Goal: Task Accomplishment & Management: Manage account settings

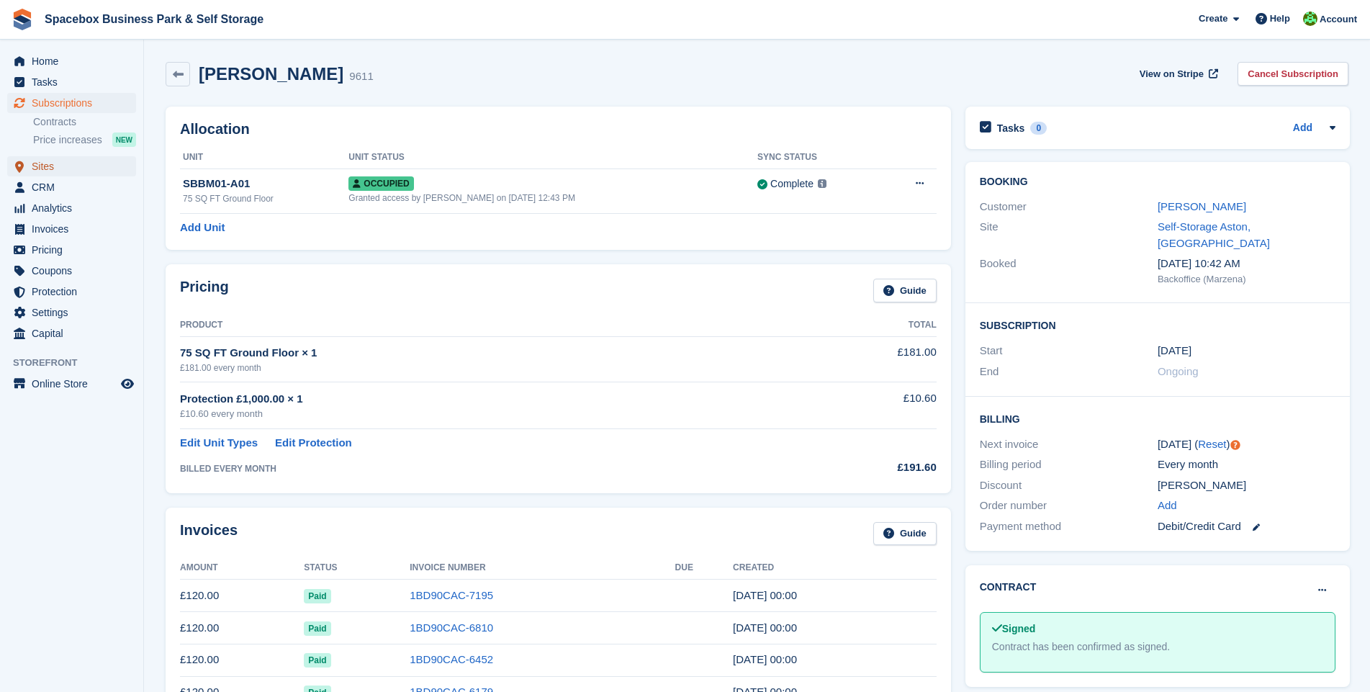
click at [48, 165] on span "Sites" at bounding box center [75, 166] width 86 height 20
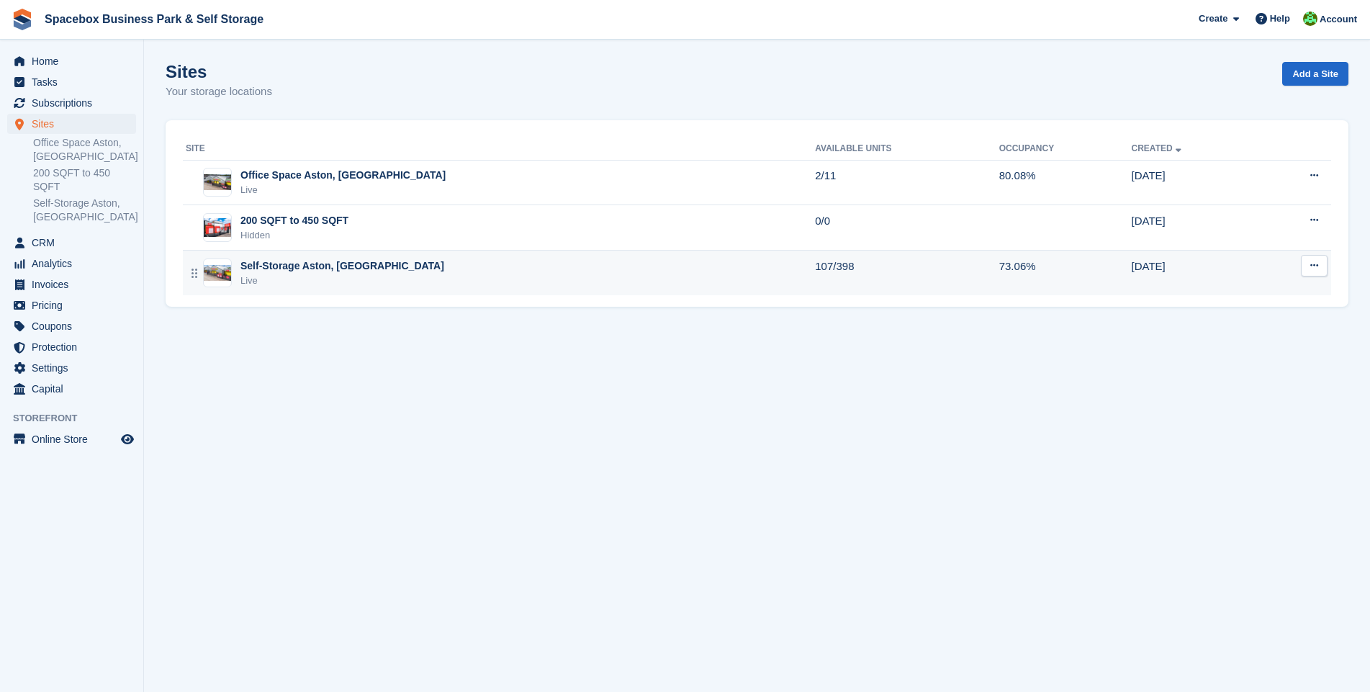
click at [258, 265] on div "Self-Storage Aston, [GEOGRAPHIC_DATA]" at bounding box center [342, 265] width 204 height 15
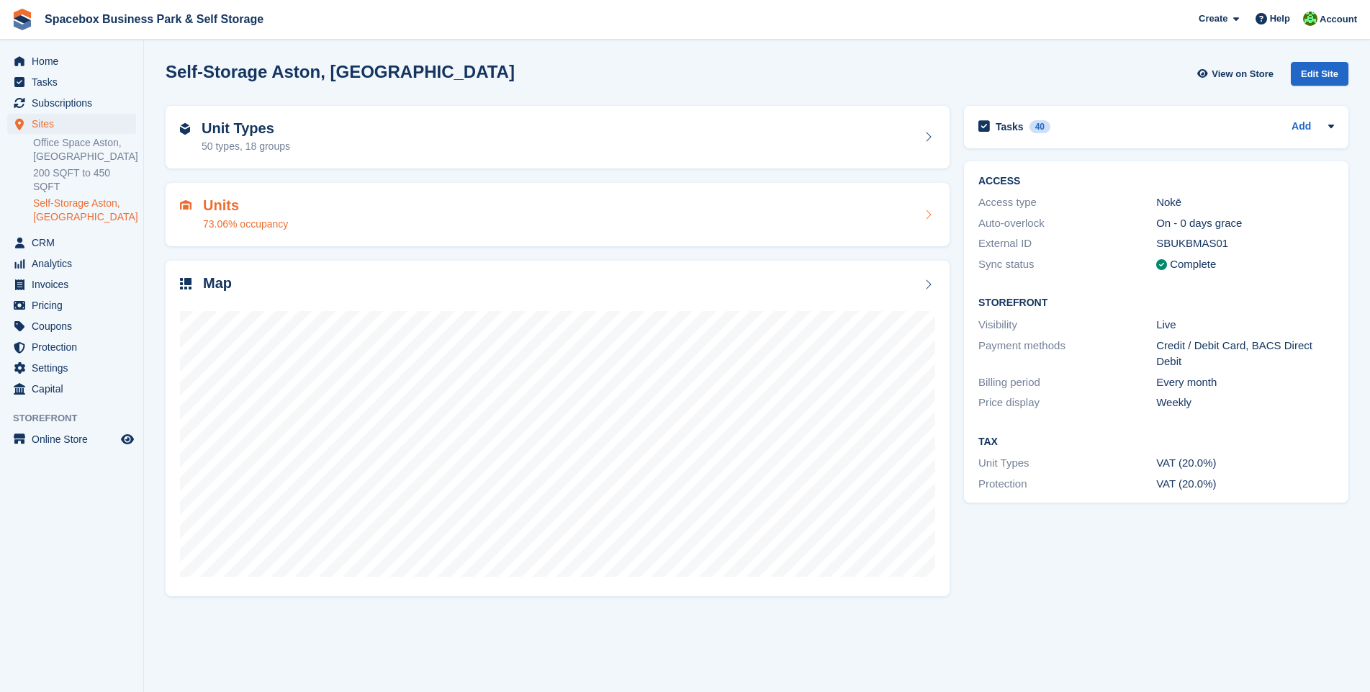
click at [238, 217] on div "73.06% occupancy" at bounding box center [245, 224] width 85 height 15
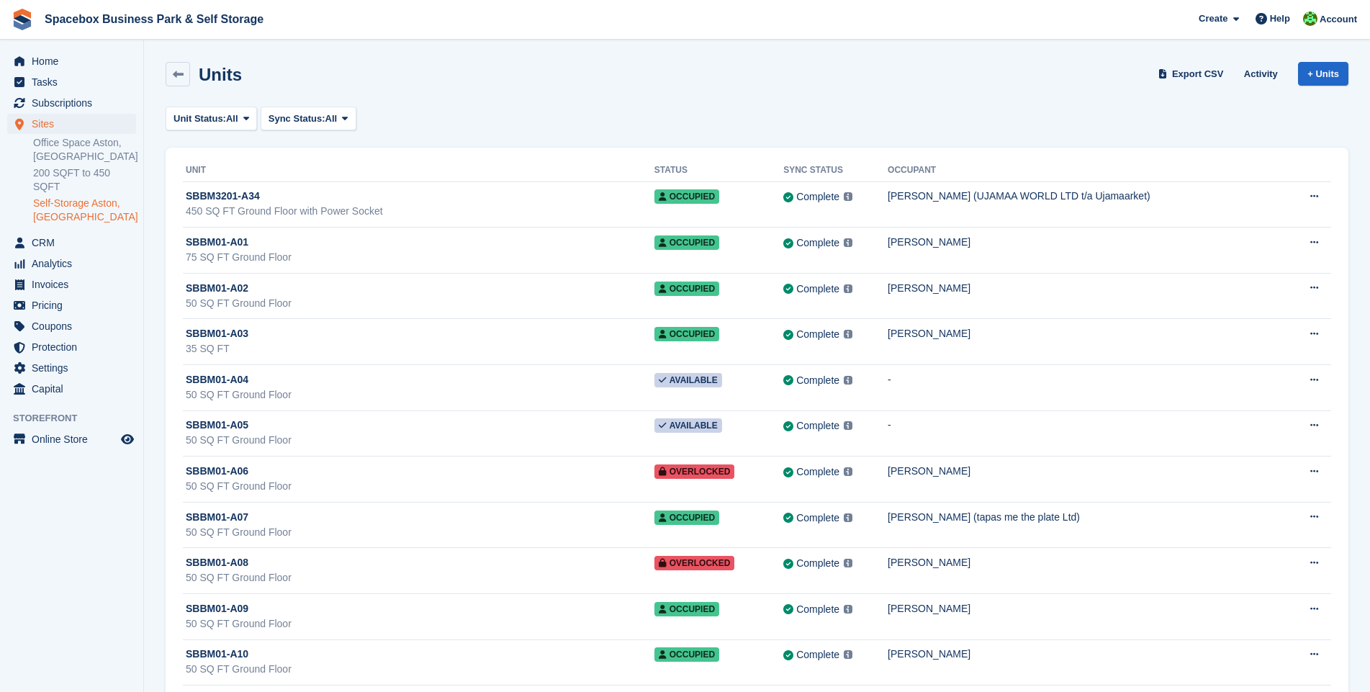
scroll to position [1142, 0]
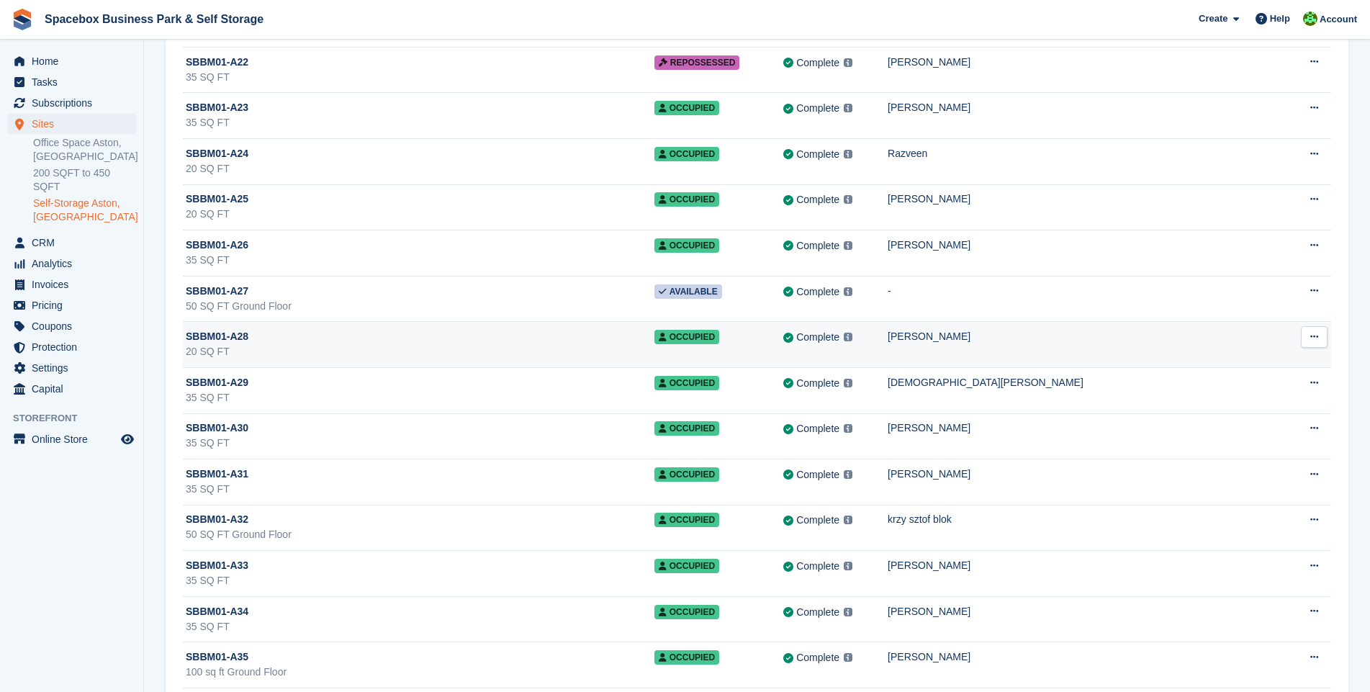
click at [503, 345] on div "20 SQ FT" at bounding box center [420, 351] width 469 height 15
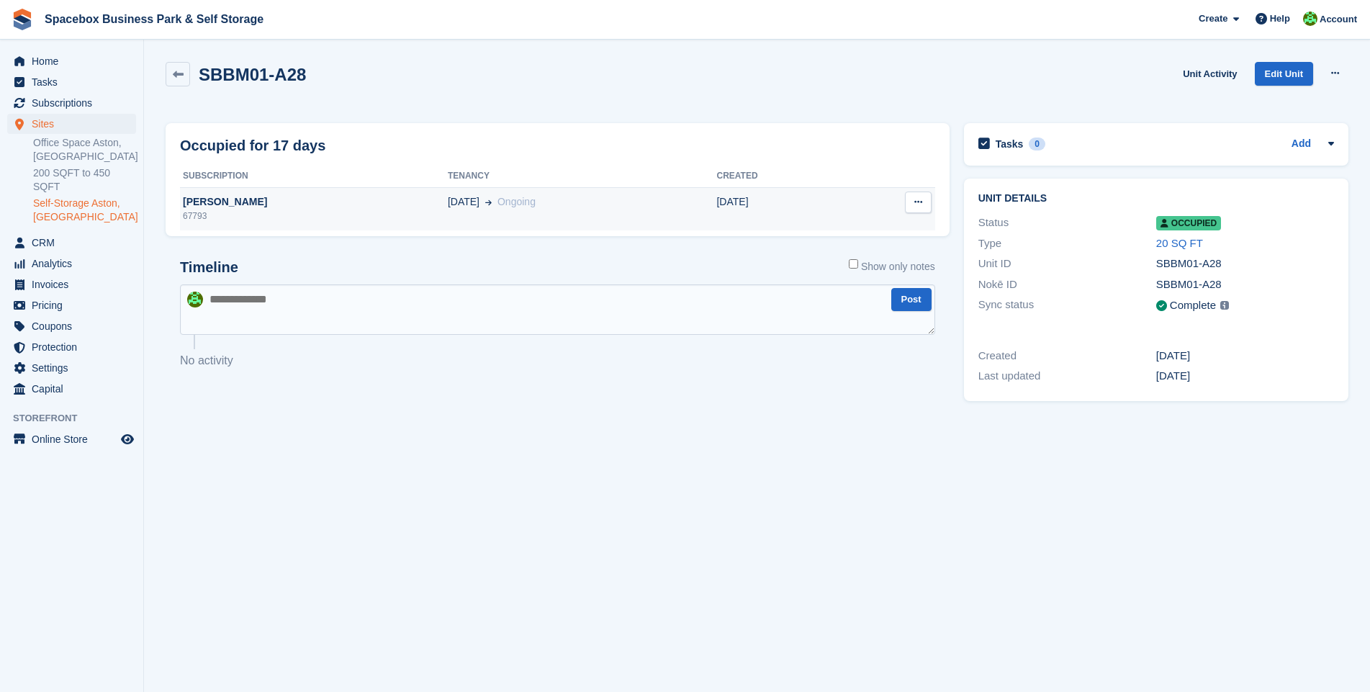
click at [224, 202] on div "[PERSON_NAME]" at bounding box center [314, 201] width 268 height 15
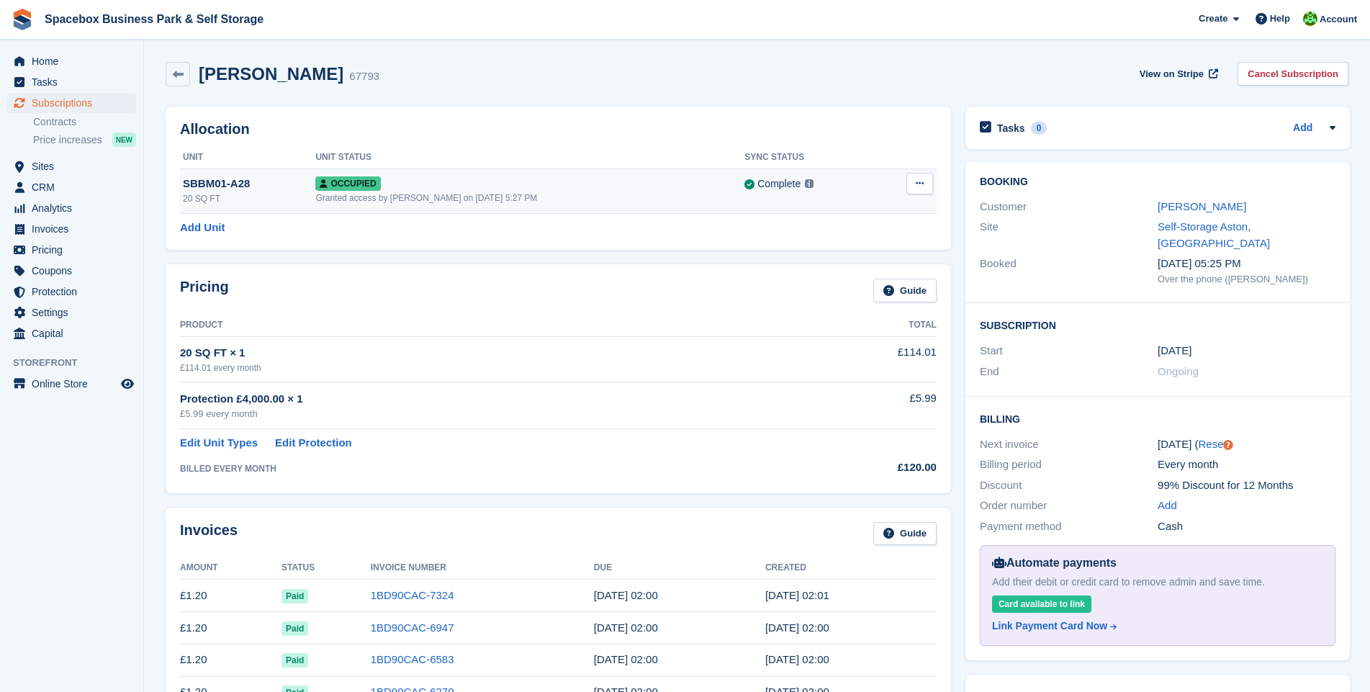
click at [213, 184] on div "SBBM01-A28" at bounding box center [249, 184] width 132 height 17
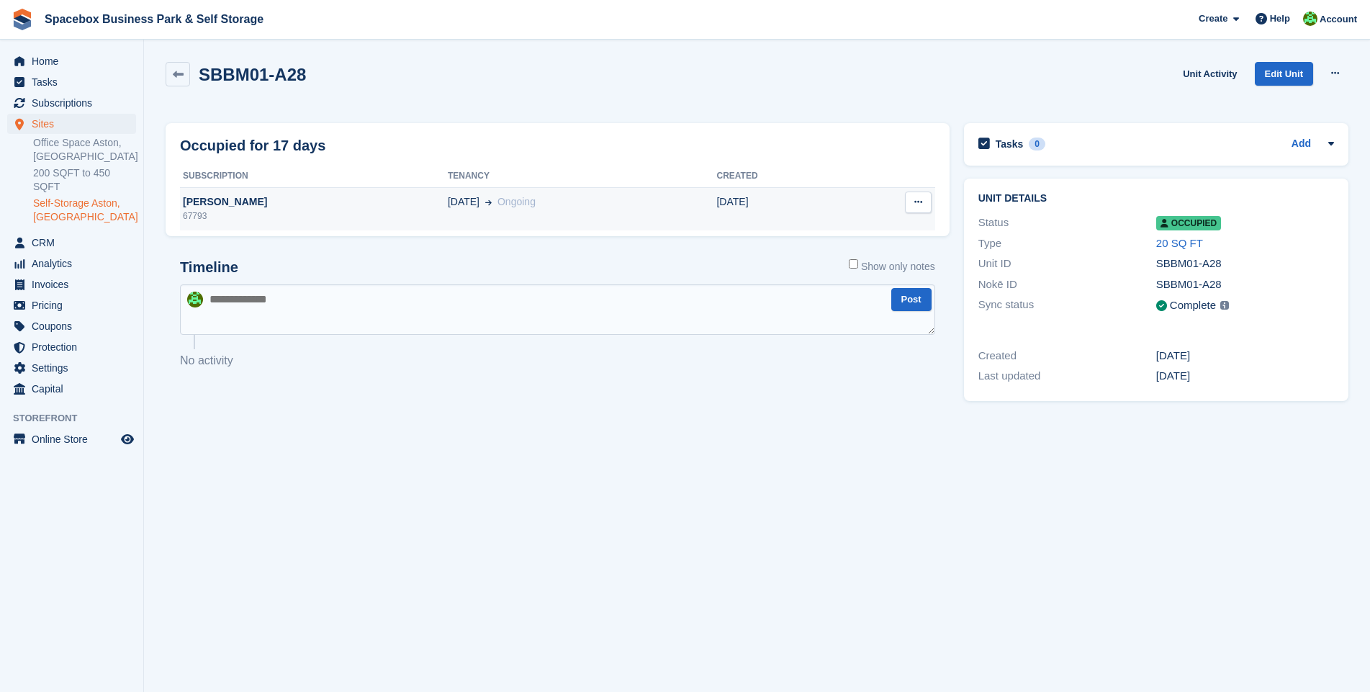
click at [216, 202] on div "[PERSON_NAME]" at bounding box center [314, 201] width 268 height 15
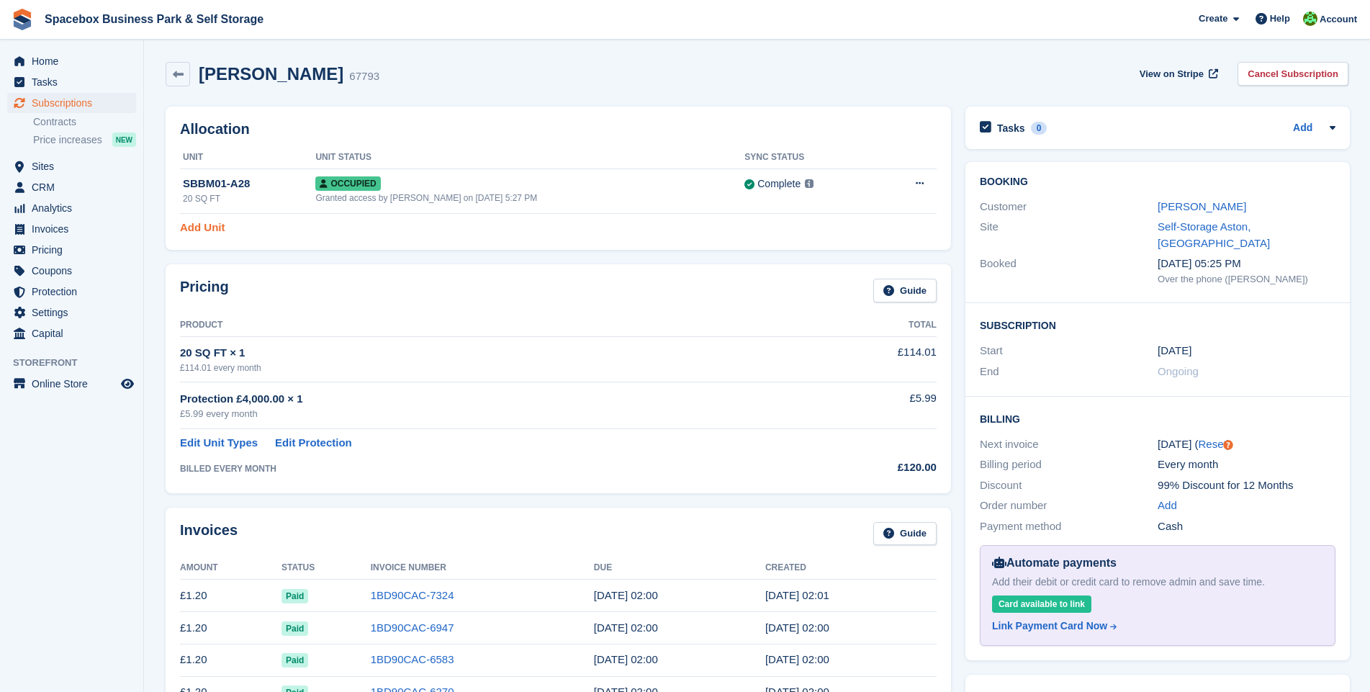
click at [199, 226] on link "Add Unit" at bounding box center [202, 228] width 45 height 17
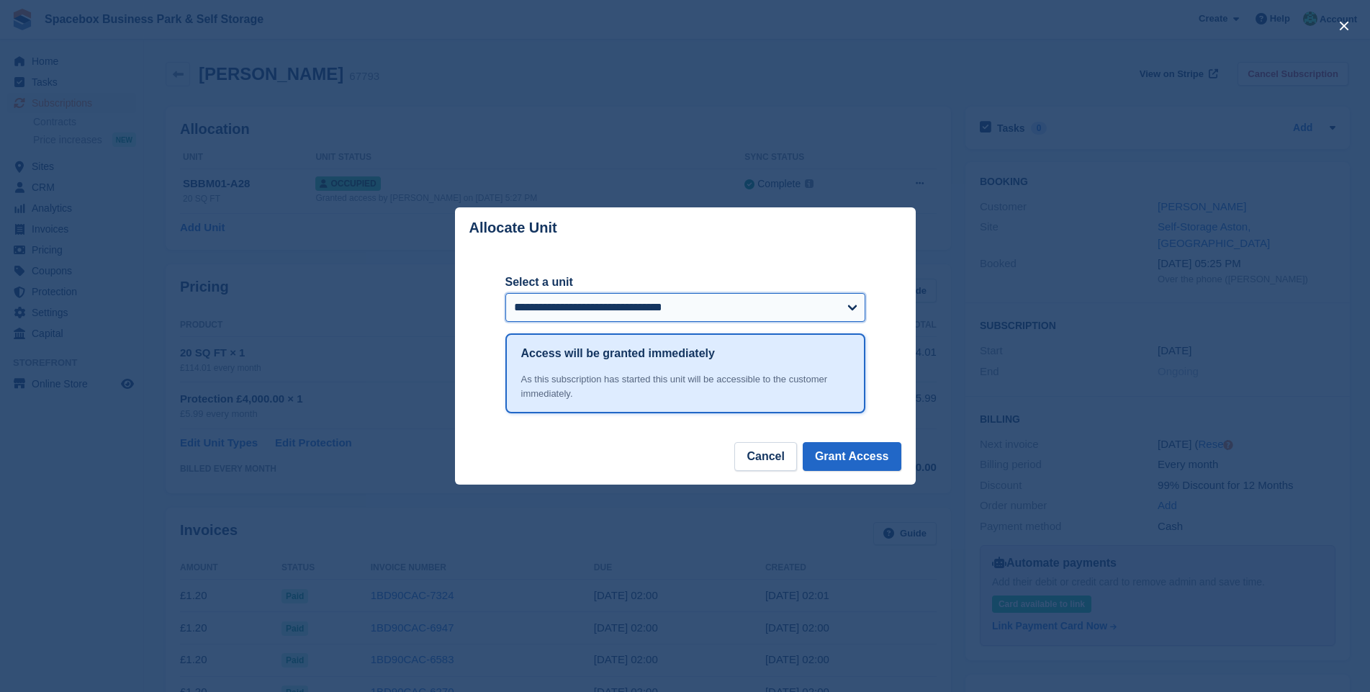
click at [853, 309] on select "**********" at bounding box center [685, 307] width 360 height 29
select select "*****"
click at [505, 294] on select "**********" at bounding box center [685, 307] width 360 height 29
click at [843, 451] on button "Grant Access" at bounding box center [852, 456] width 99 height 29
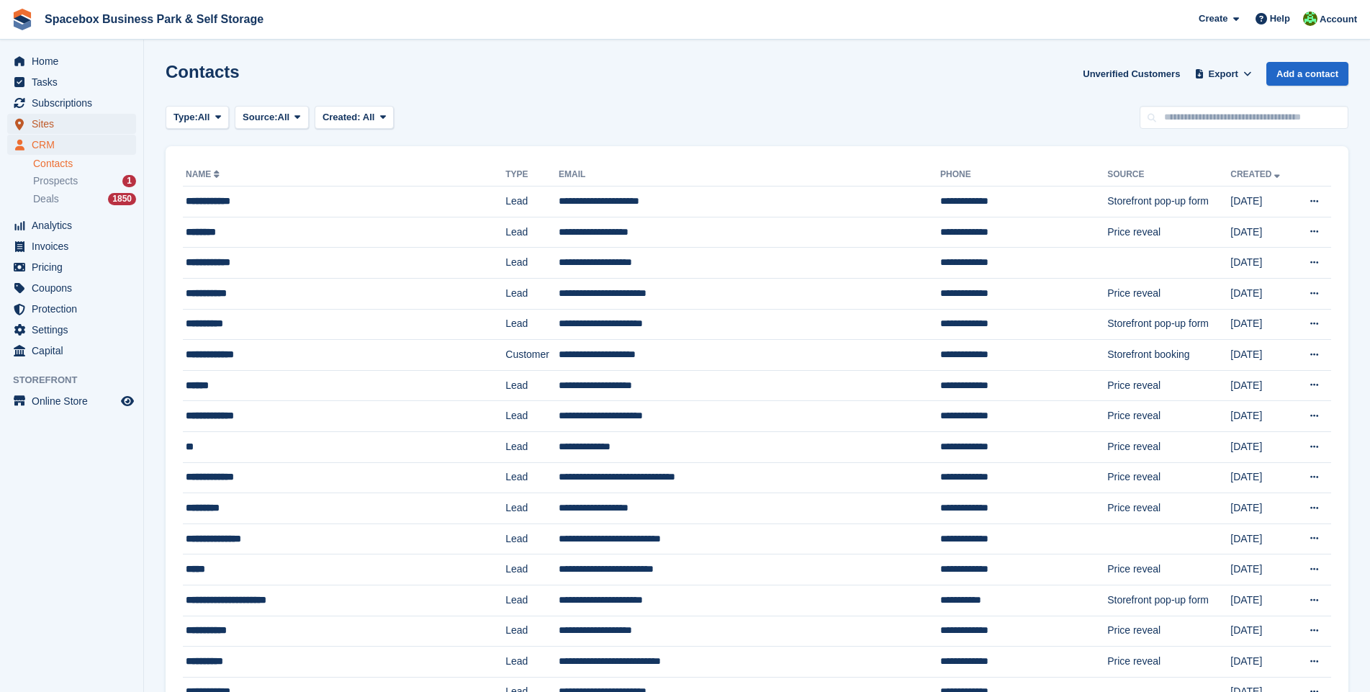
click at [40, 126] on span "Sites" at bounding box center [75, 124] width 86 height 20
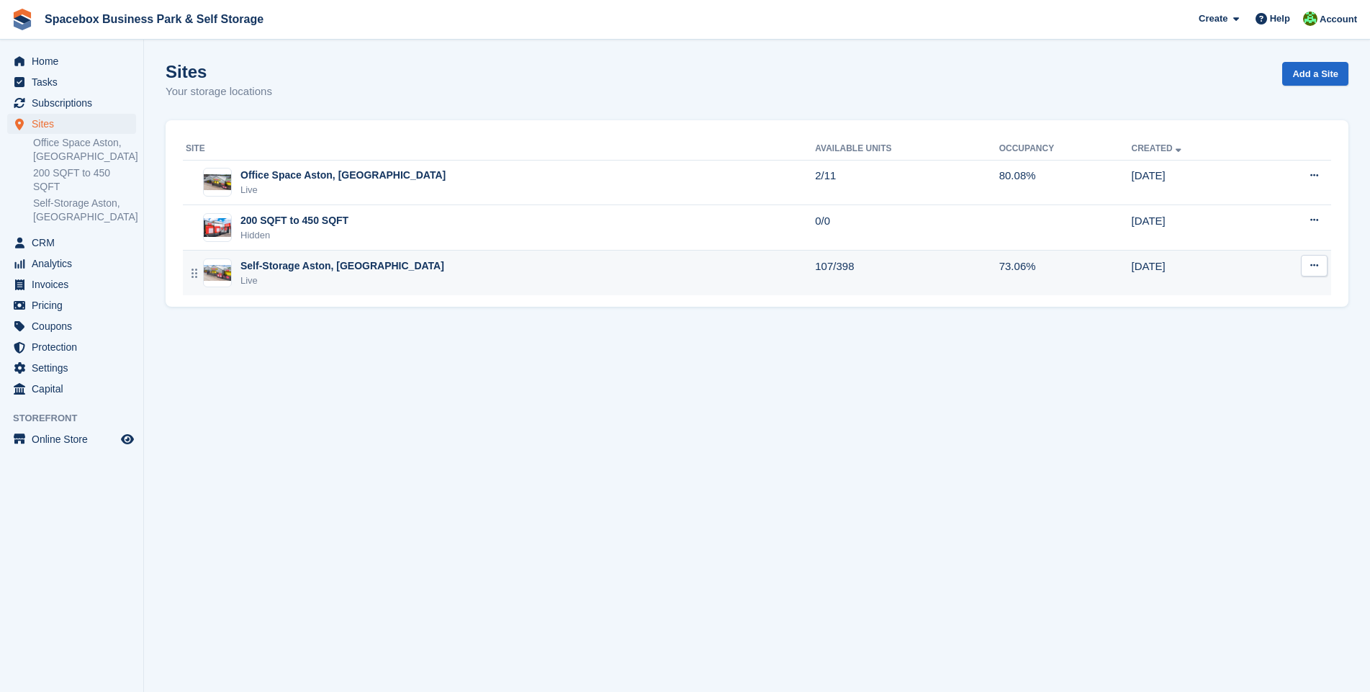
click at [227, 277] on img at bounding box center [217, 273] width 27 height 16
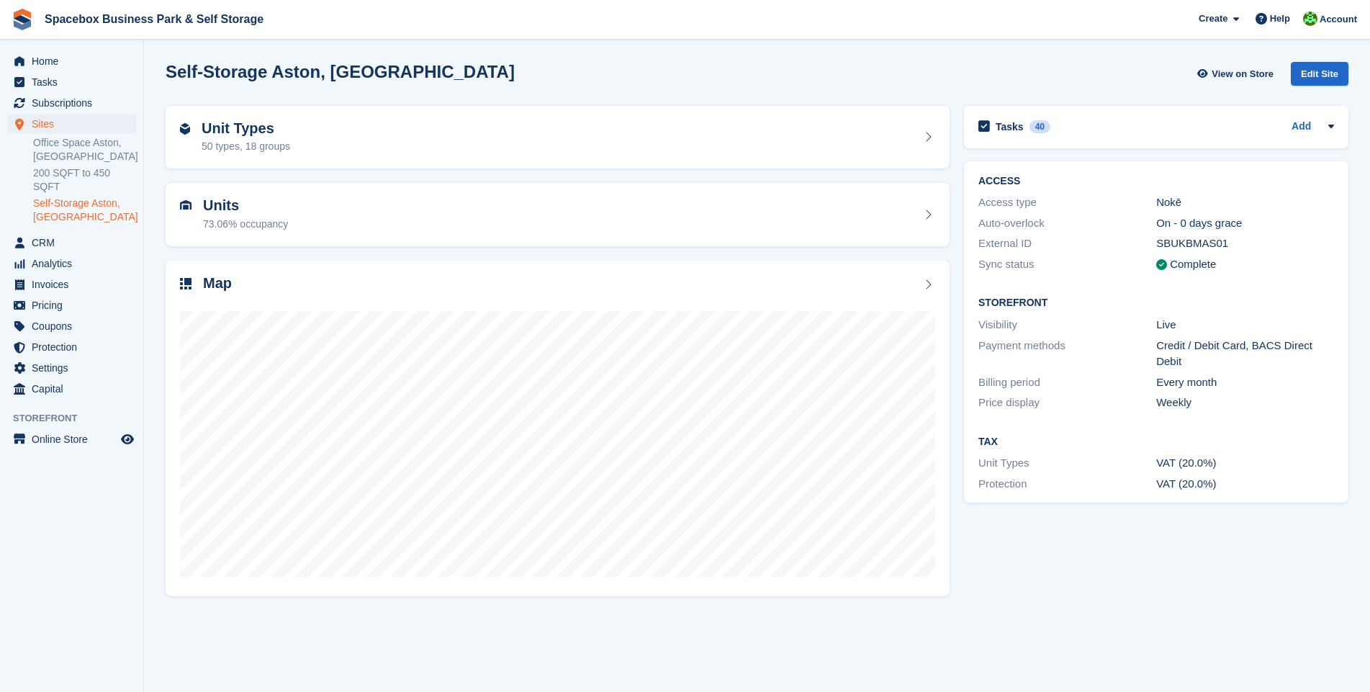
click at [491, 251] on div "Units 73.06% occupancy" at bounding box center [557, 215] width 798 height 78
click at [504, 211] on div "Units 73.06% occupancy" at bounding box center [557, 214] width 755 height 35
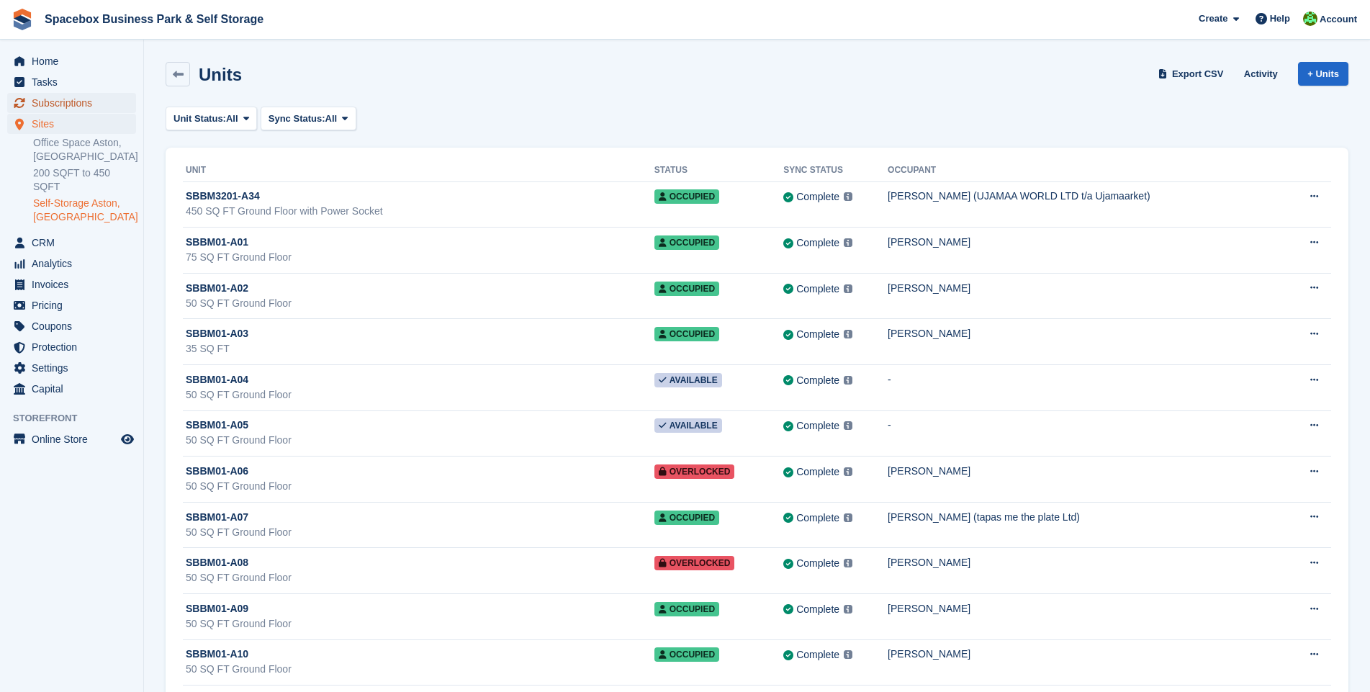
click at [71, 109] on span "Subscriptions" at bounding box center [75, 103] width 86 height 20
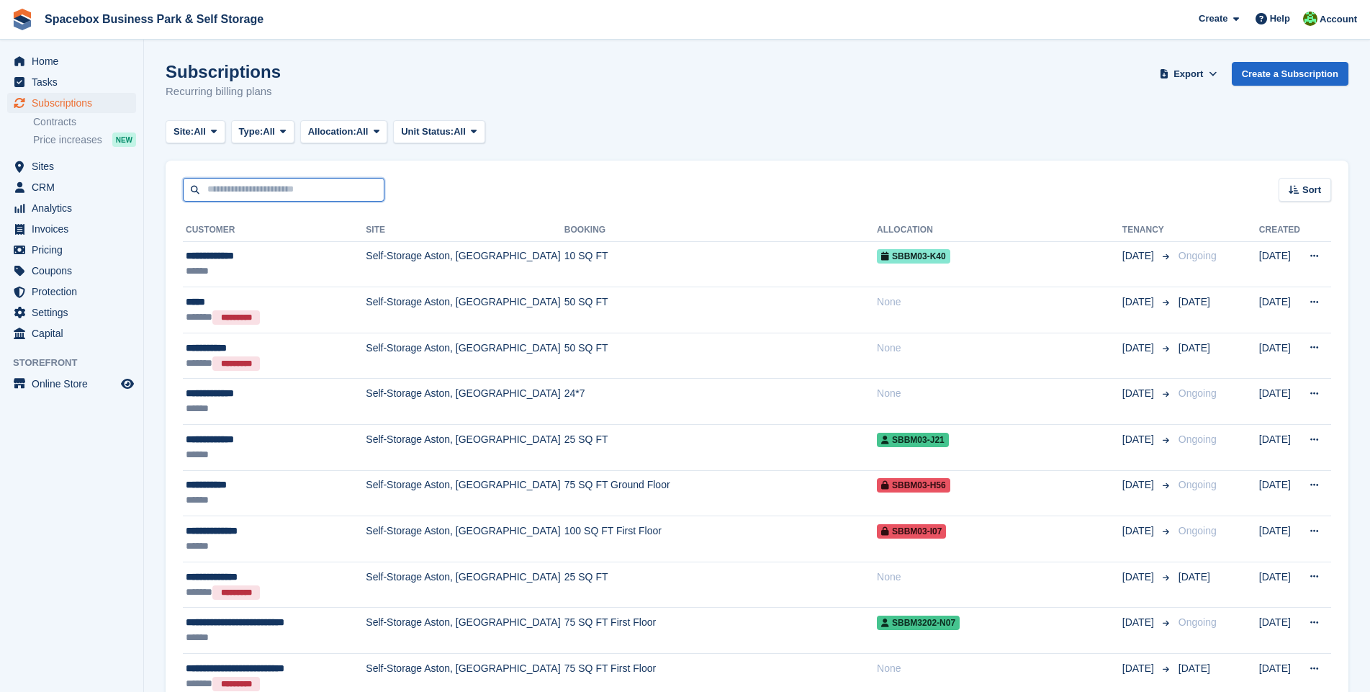
click at [229, 195] on input "text" at bounding box center [284, 190] width 202 height 24
type input "***"
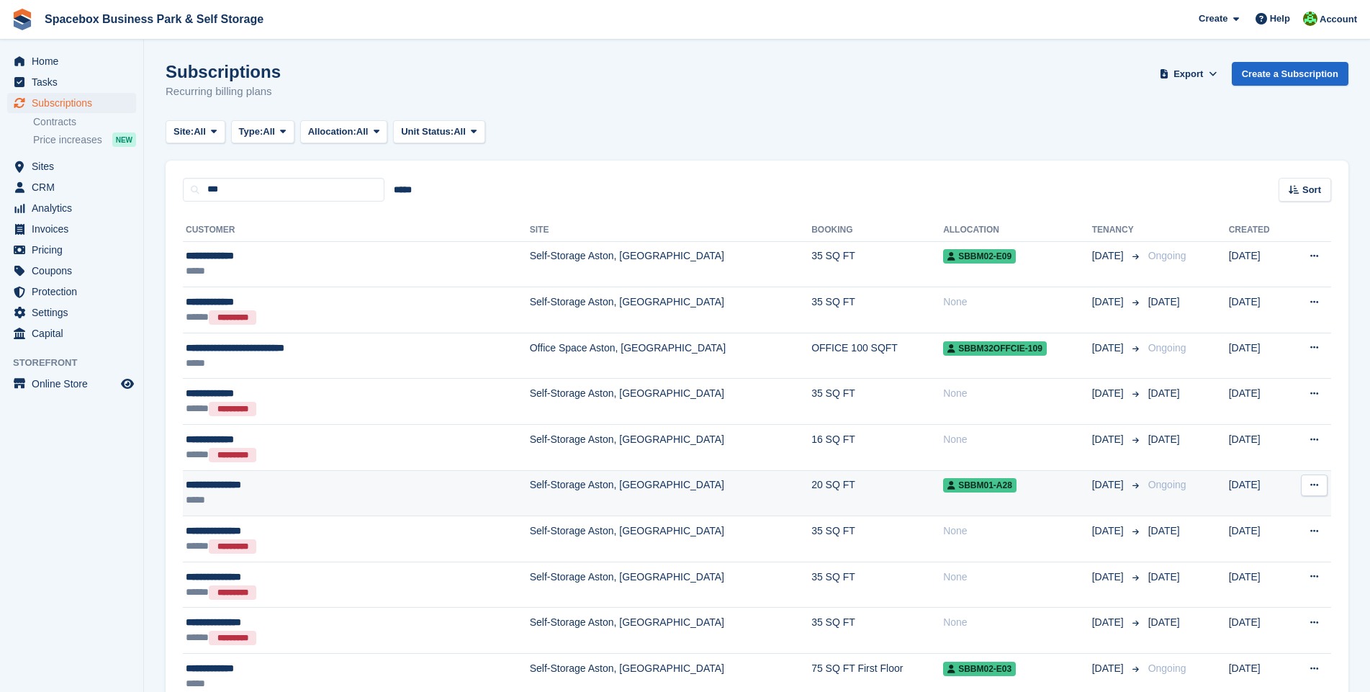
click at [811, 505] on td "20 SQ FT" at bounding box center [877, 493] width 132 height 46
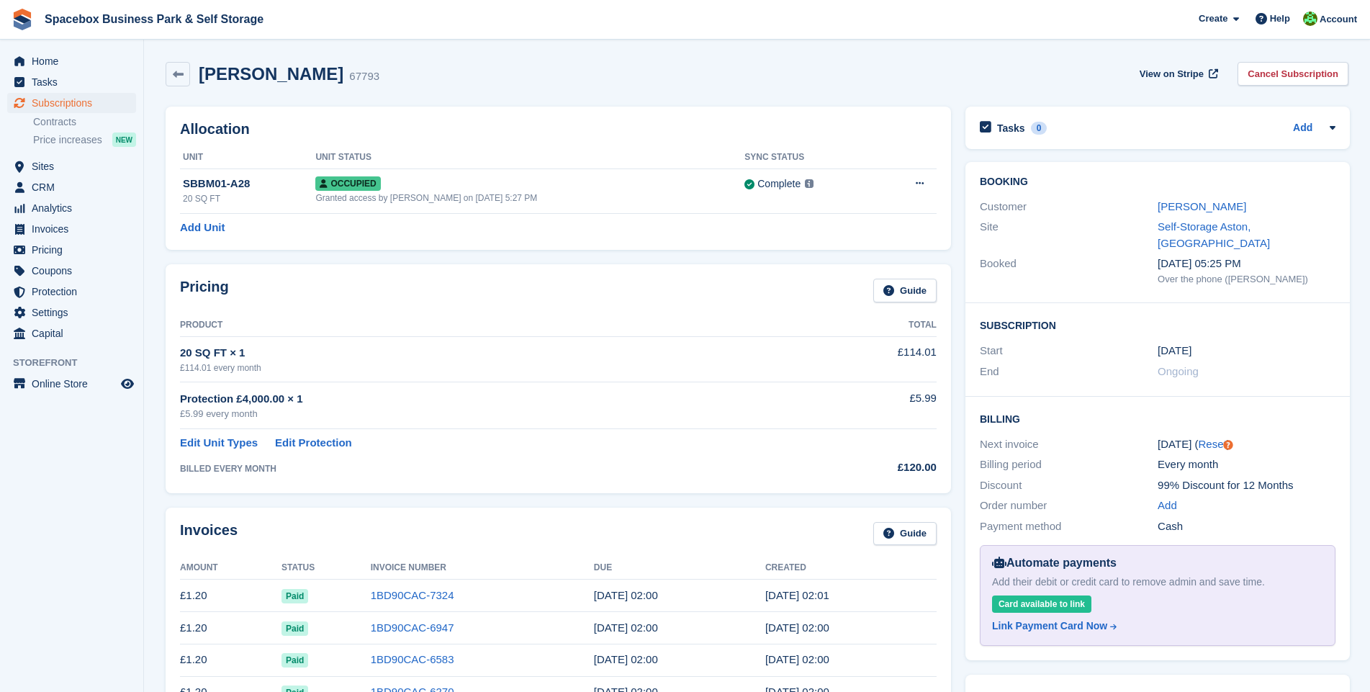
click at [524, 119] on div "Allocation Unit Unit Status Sync Status SBBM01-A28 20 SQ FT Occupied Granted ac…" at bounding box center [558, 178] width 785 height 143
click at [86, 94] on span "Subscriptions" at bounding box center [75, 103] width 86 height 20
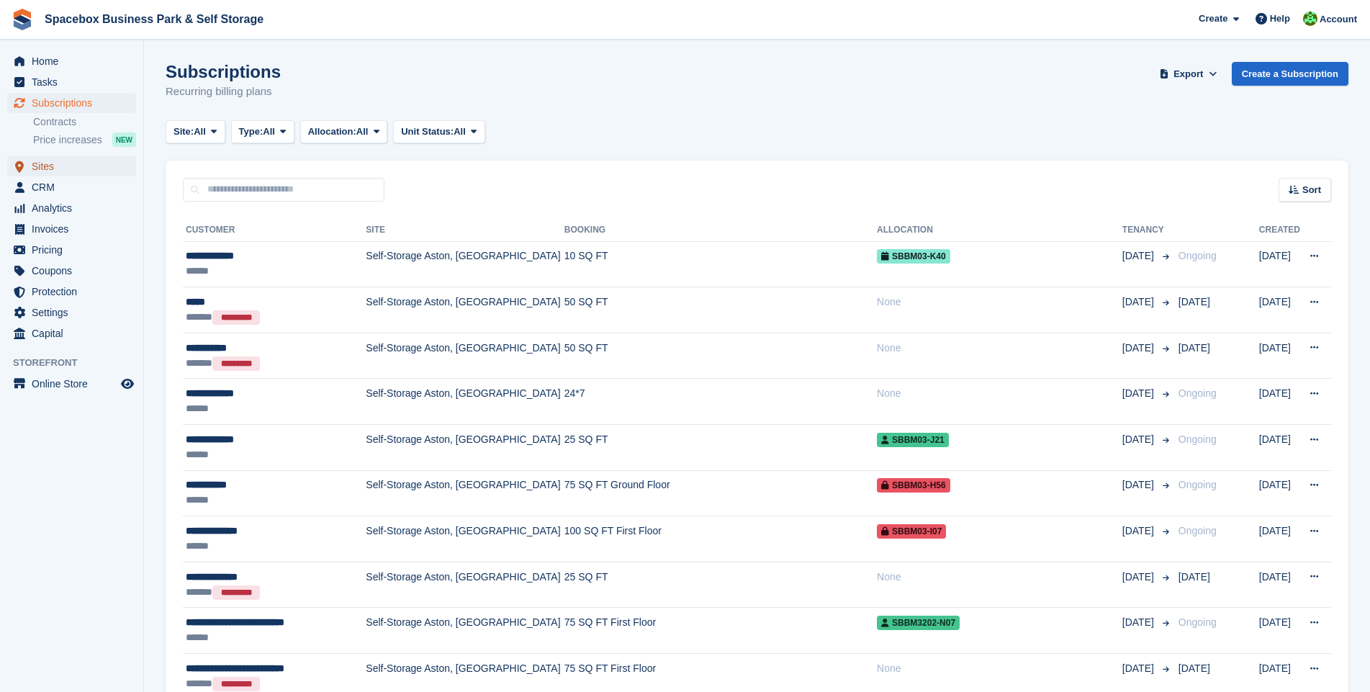
click at [63, 166] on span "Sites" at bounding box center [75, 166] width 86 height 20
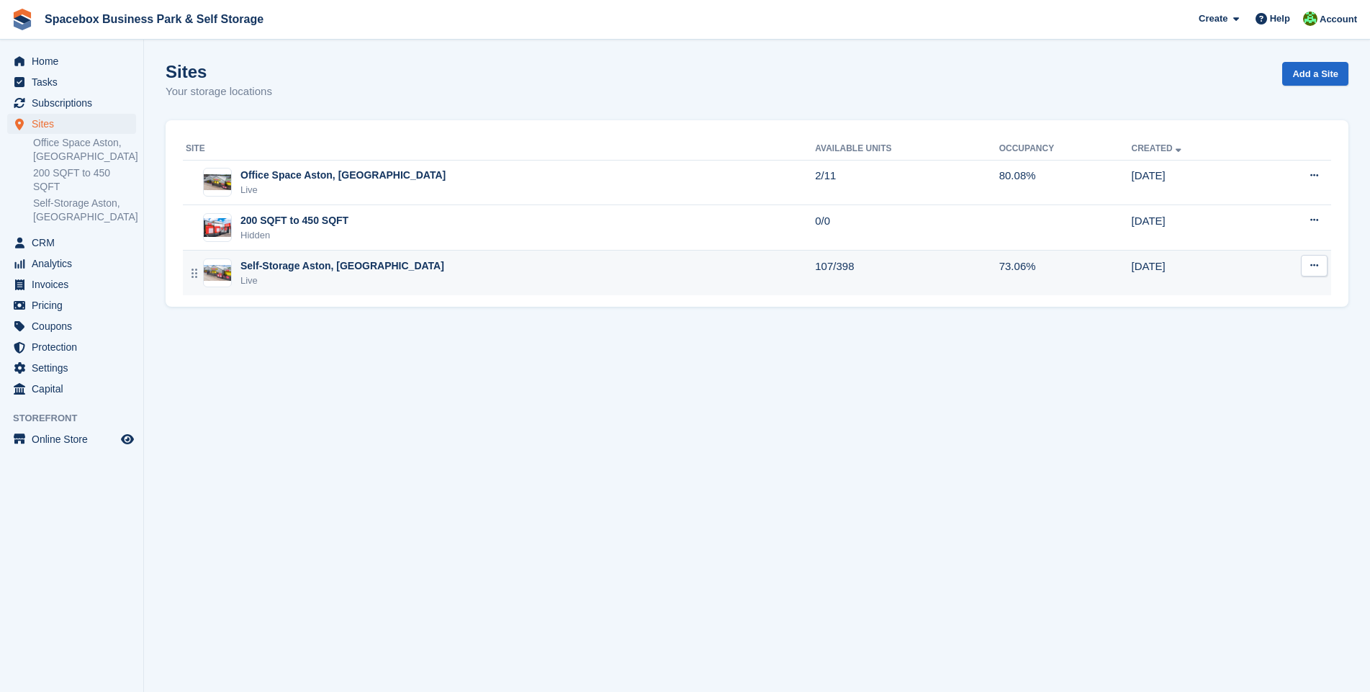
click at [417, 289] on td "Self-Storage Aston, Birmingham Live" at bounding box center [499, 272] width 632 height 45
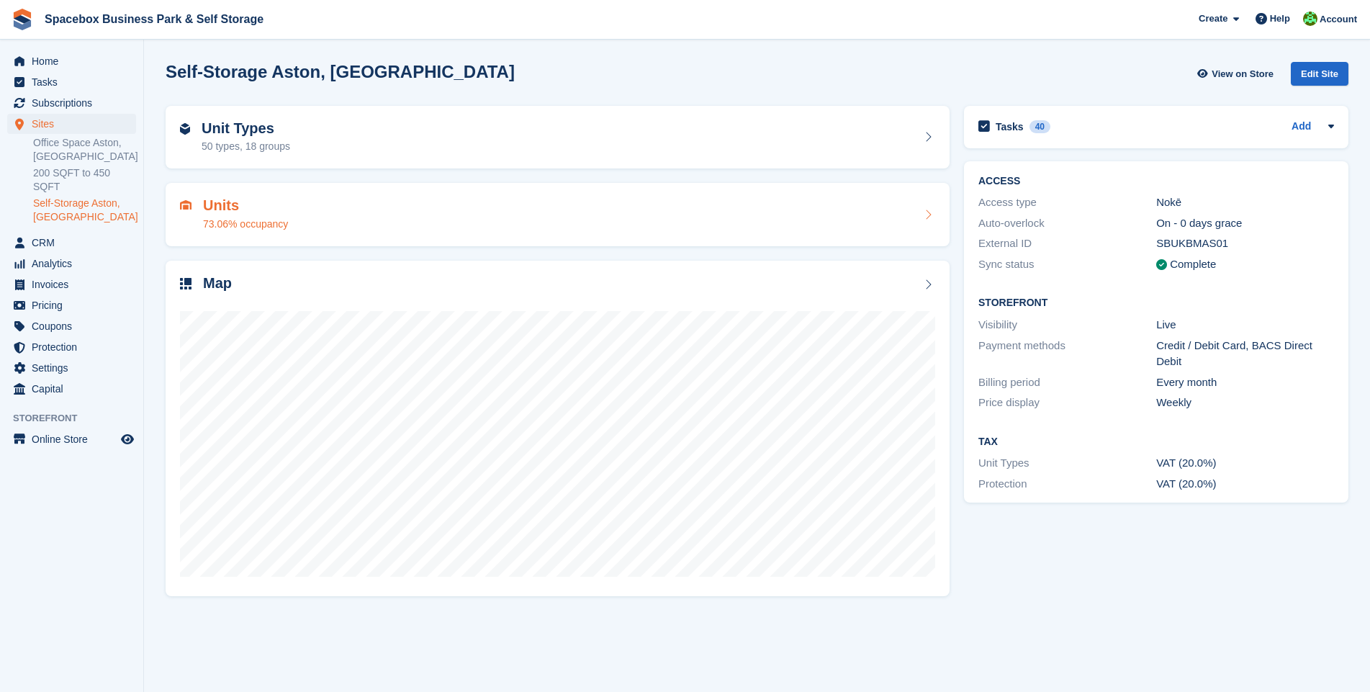
click at [378, 202] on div "Units 73.06% occupancy" at bounding box center [557, 214] width 755 height 35
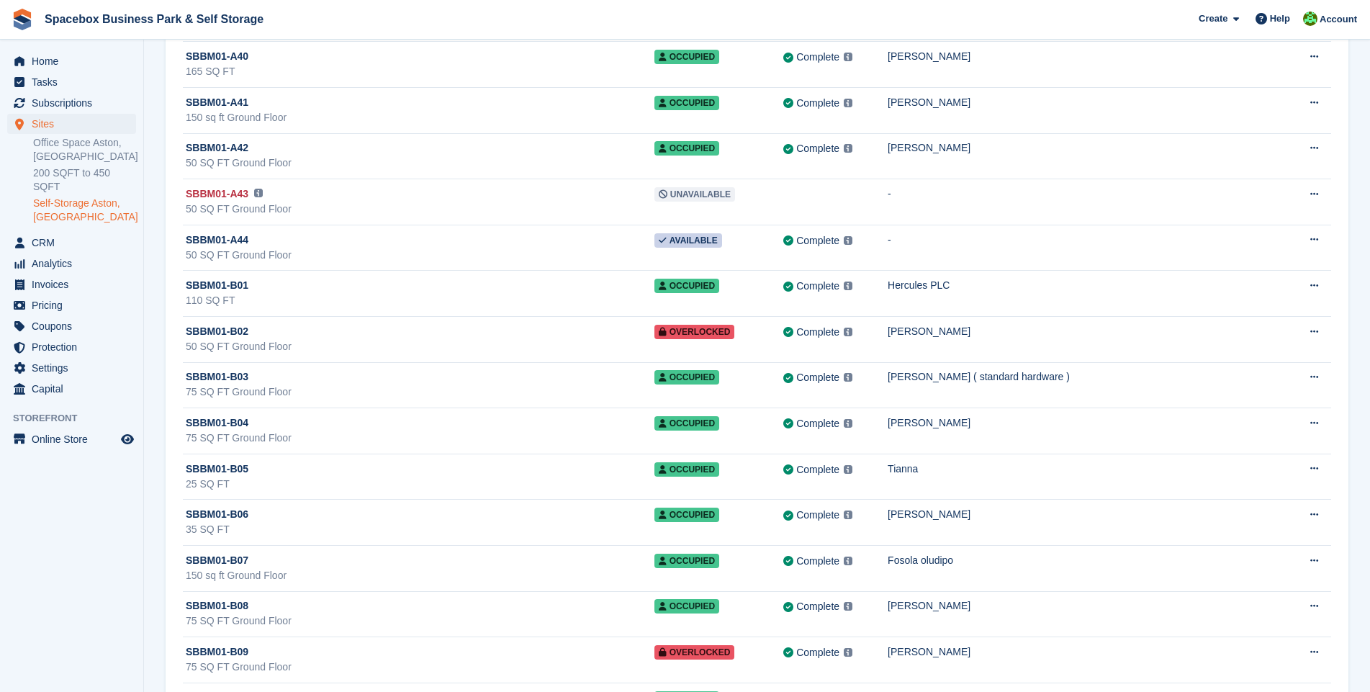
scroll to position [1971, 0]
click at [72, 127] on span "Sites" at bounding box center [75, 124] width 86 height 20
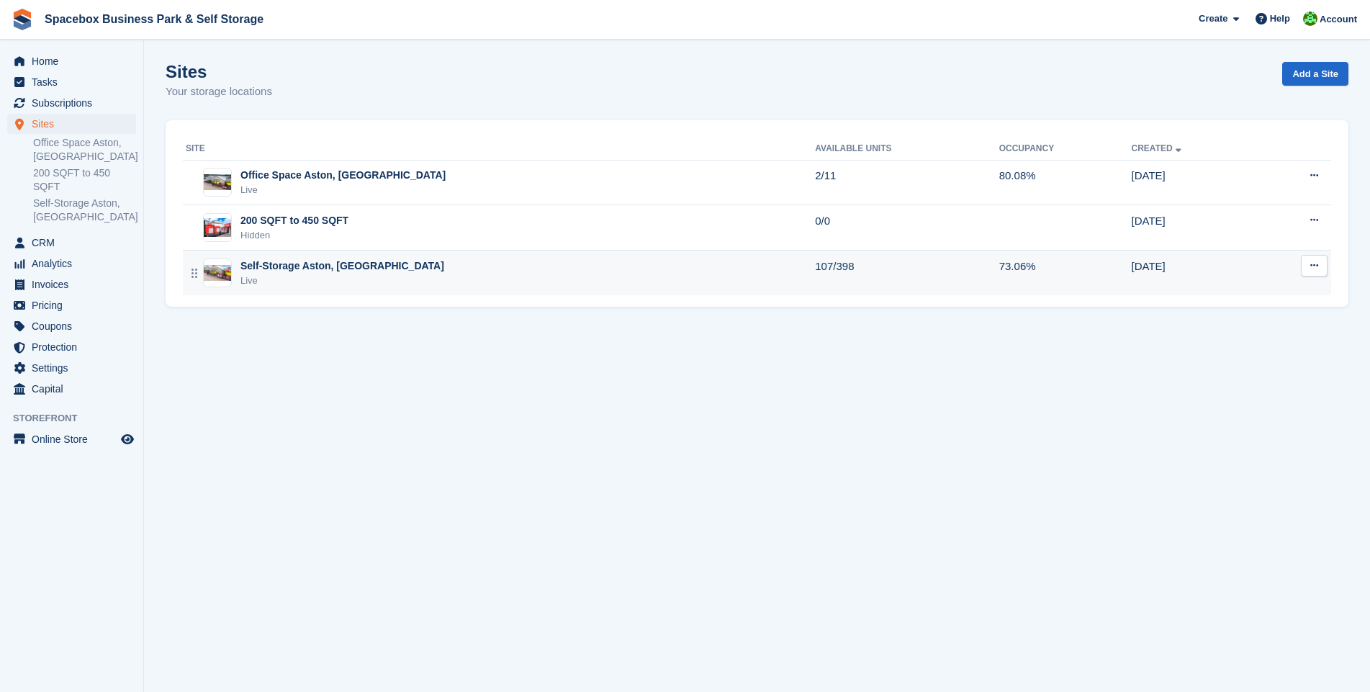
click at [441, 251] on td "Self-Storage Aston, Birmingham Live" at bounding box center [499, 272] width 632 height 45
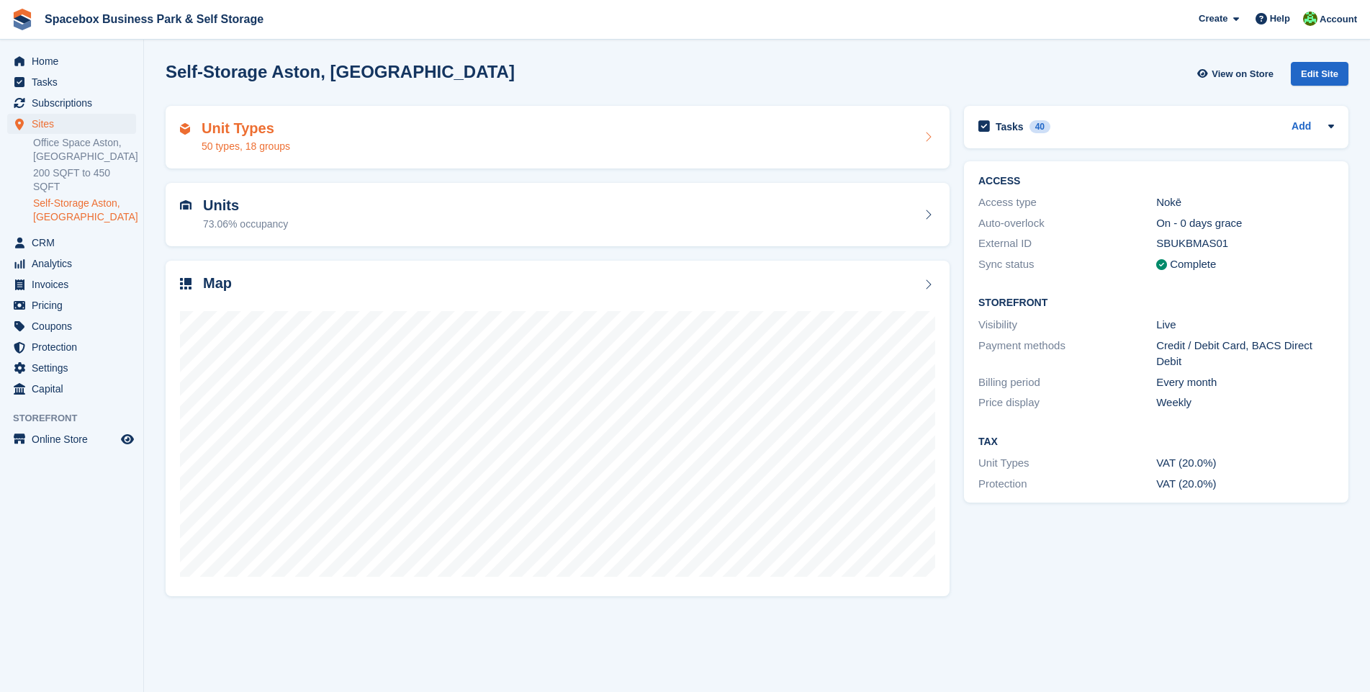
click at [458, 108] on div "Unit Types 50 types, 18 groups" at bounding box center [558, 137] width 784 height 63
click at [405, 122] on div "Unit Types 50 types, 18 groups" at bounding box center [557, 137] width 755 height 35
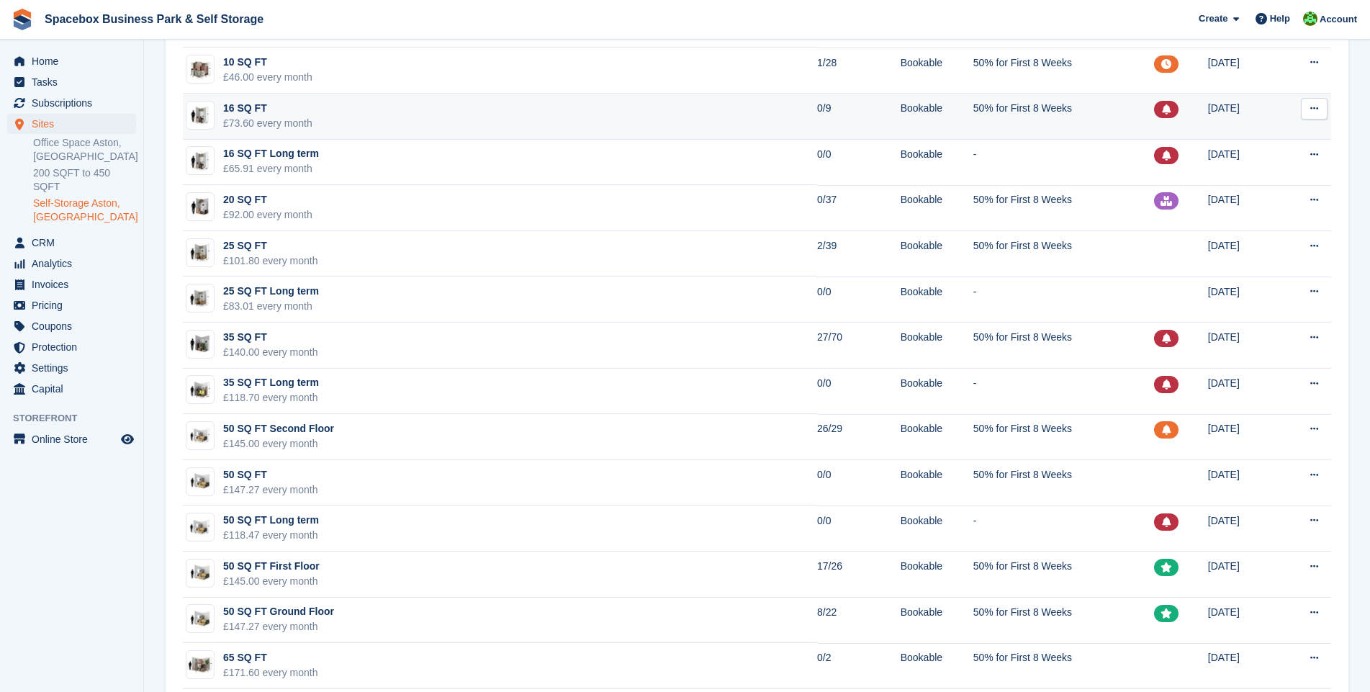
scroll to position [207, 0]
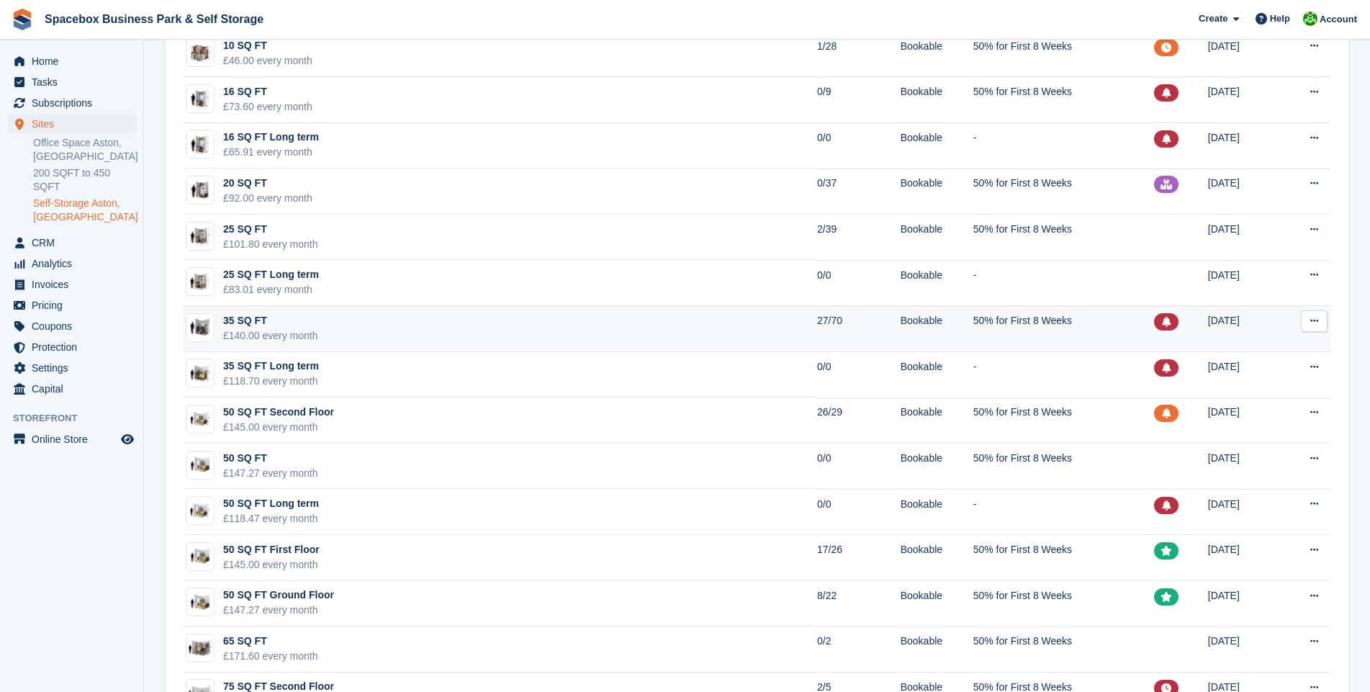
click at [323, 326] on td "35 SQ FT £140.00 every month" at bounding box center [500, 329] width 634 height 46
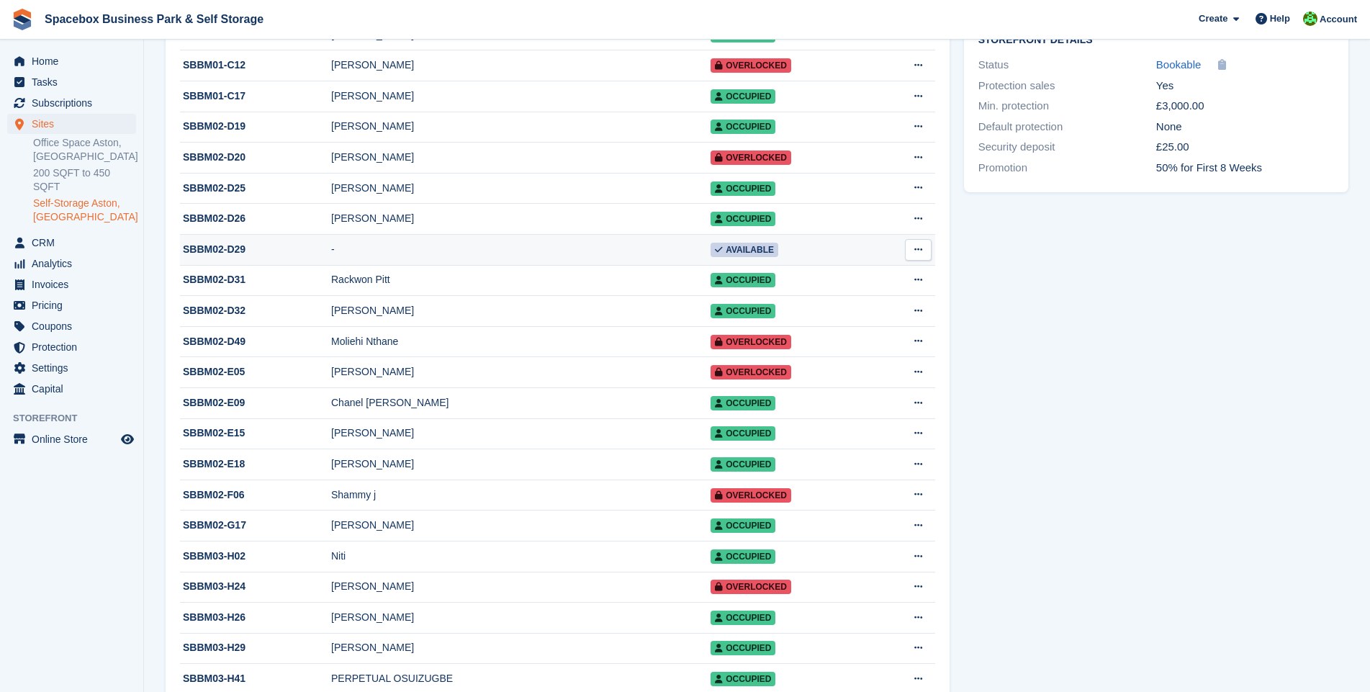
scroll to position [623, 0]
